Goal: Download file/media

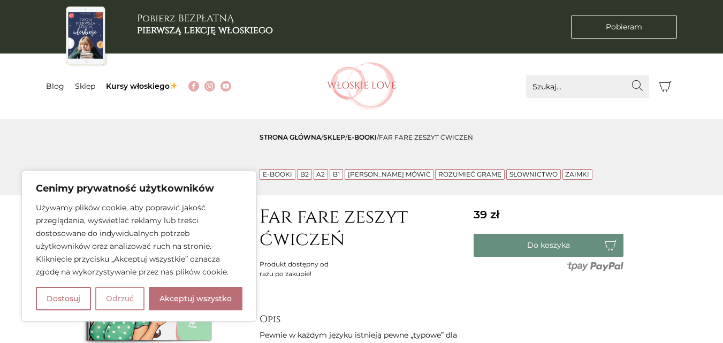
click at [124, 296] on button "Odrzuć" at bounding box center [119, 299] width 49 height 24
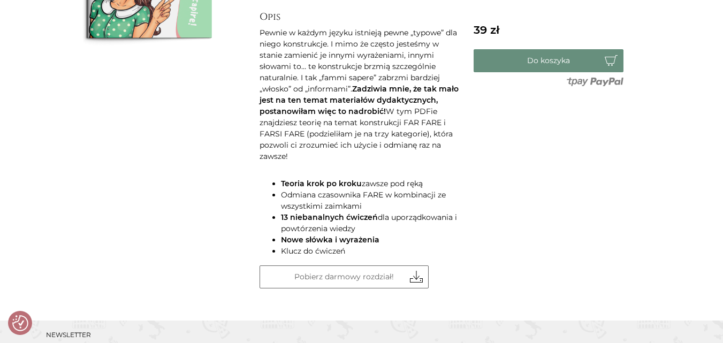
scroll to position [321, 0]
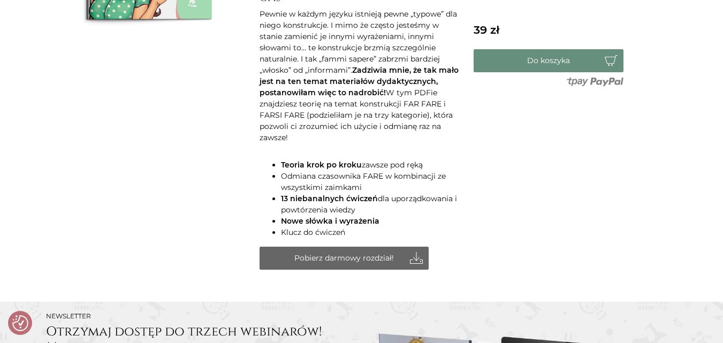
click at [368, 247] on link "Pobierz darmowy rozdział!" at bounding box center [344, 258] width 169 height 23
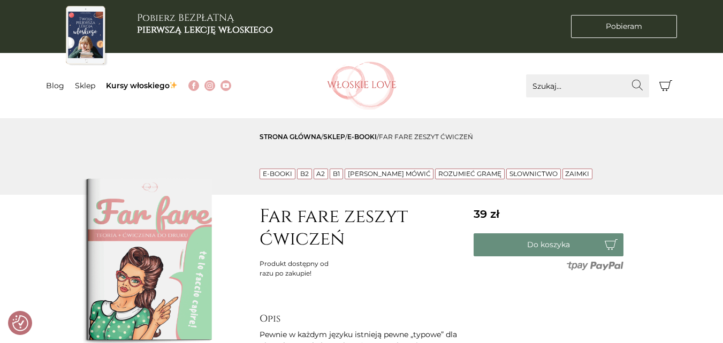
scroll to position [0, 0]
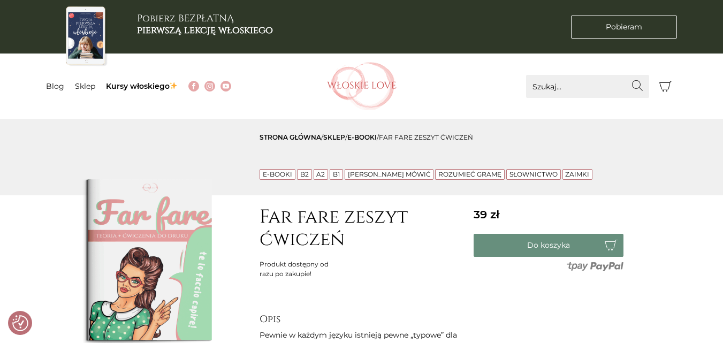
click at [565, 174] on link "Zaimki" at bounding box center [577, 174] width 24 height 8
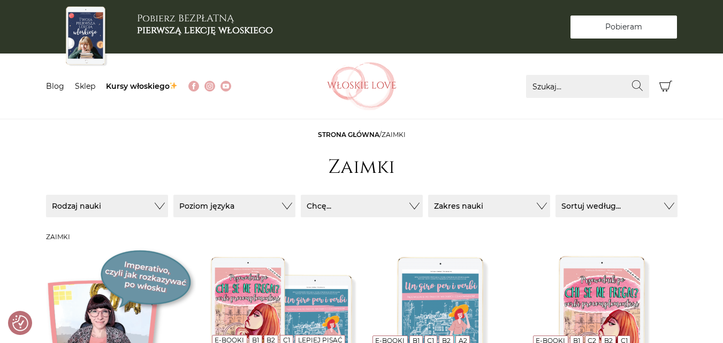
click at [621, 27] on span "Pobieram" at bounding box center [623, 26] width 37 height 11
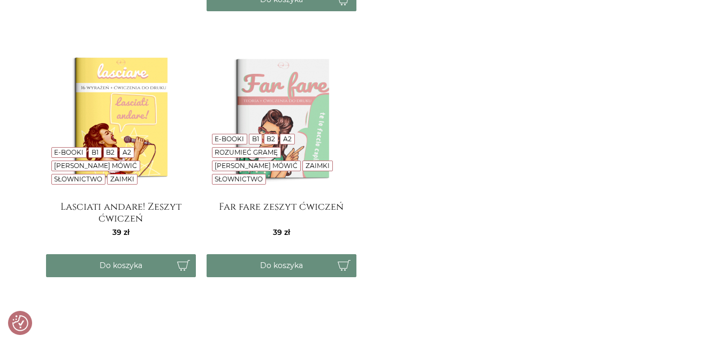
scroll to position [482, 0]
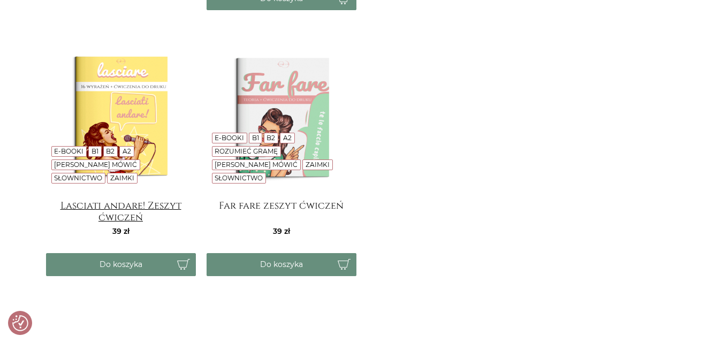
click at [120, 212] on h4 "Lasciati andare! Zeszyt ćwiczeń" at bounding box center [121, 210] width 150 height 21
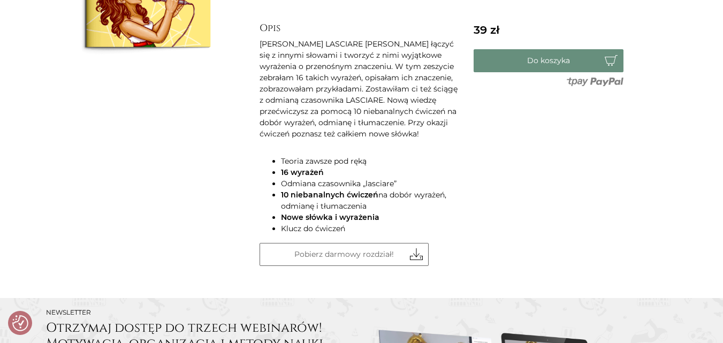
scroll to position [321, 0]
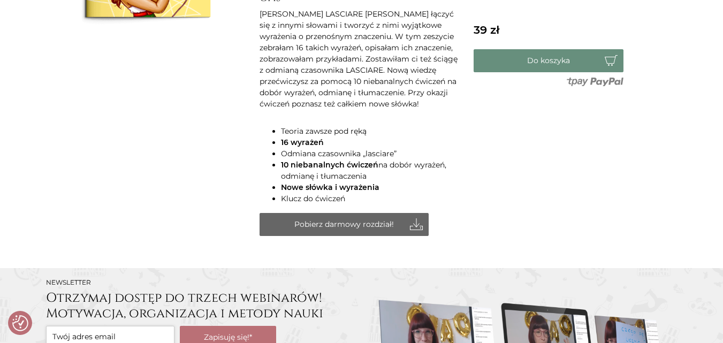
click at [390, 221] on link "Pobierz darmowy rozdział!" at bounding box center [344, 224] width 169 height 23
